Goal: Find specific page/section: Find specific page/section

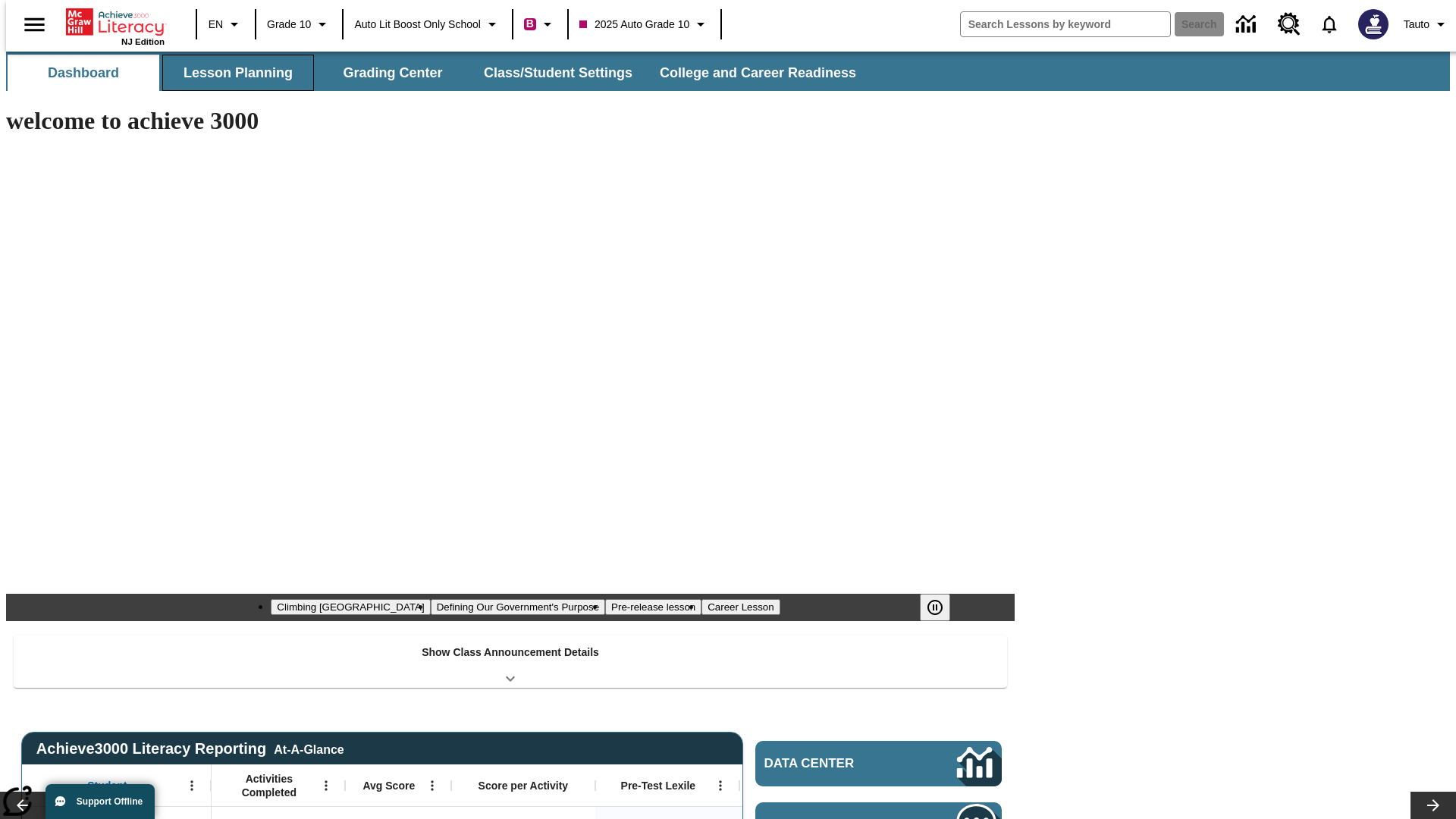
click at [232, 73] on button "Lesson Planning" at bounding box center [238, 72] width 152 height 36
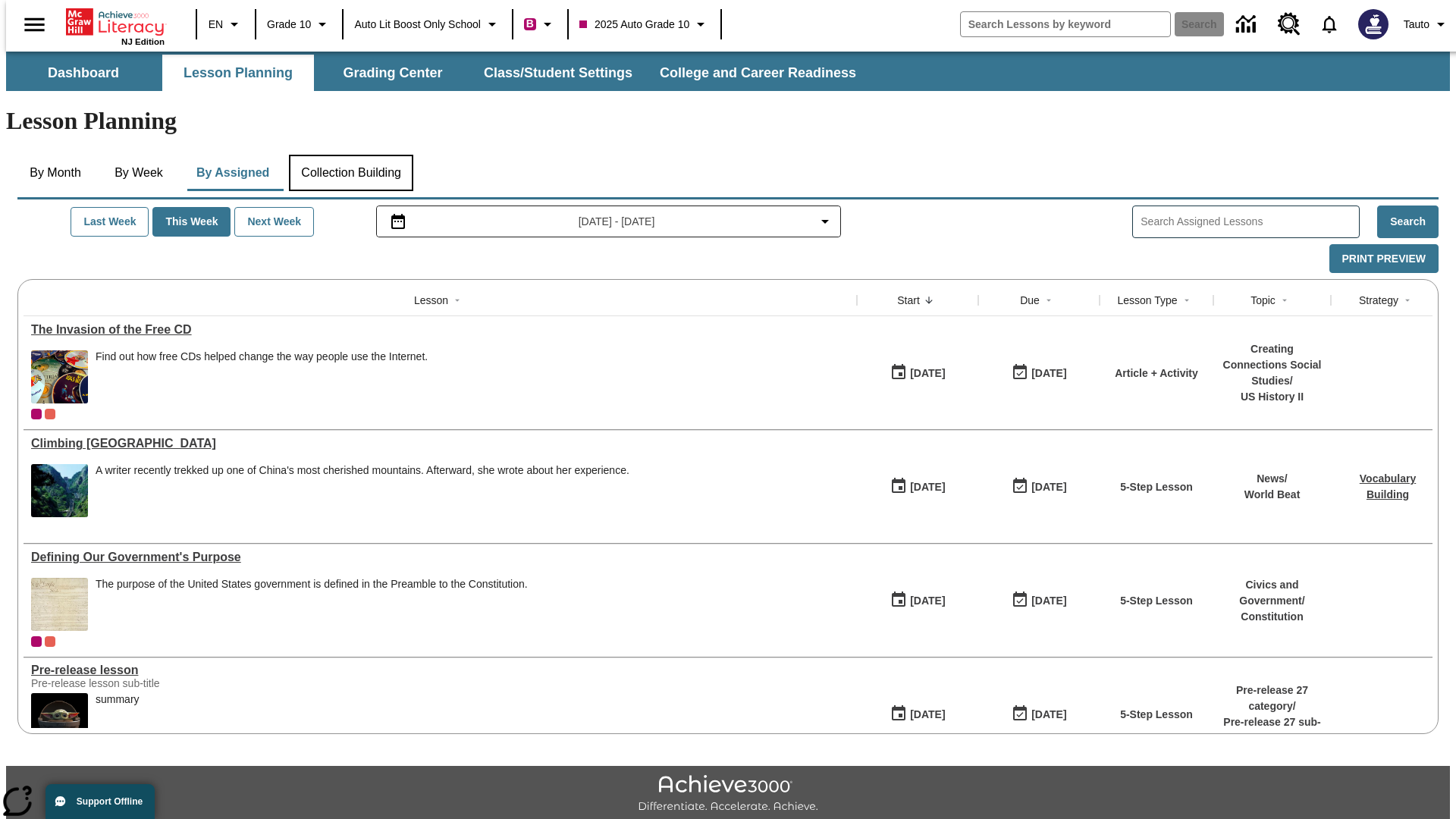
click at [351, 155] on button "Collection Building" at bounding box center [351, 172] width 124 height 36
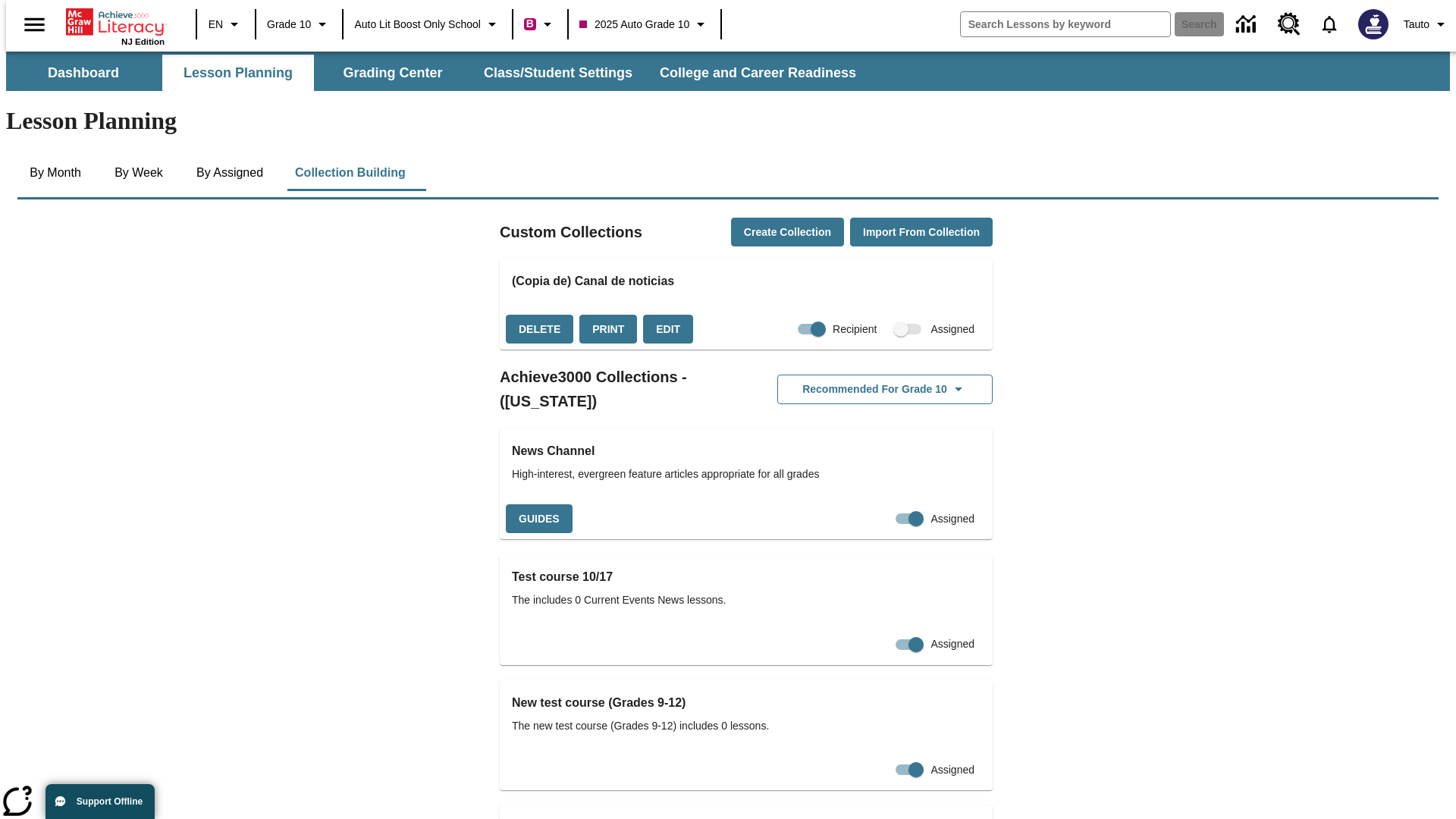
checkbox input "true"
